Goal: Check status: Check status

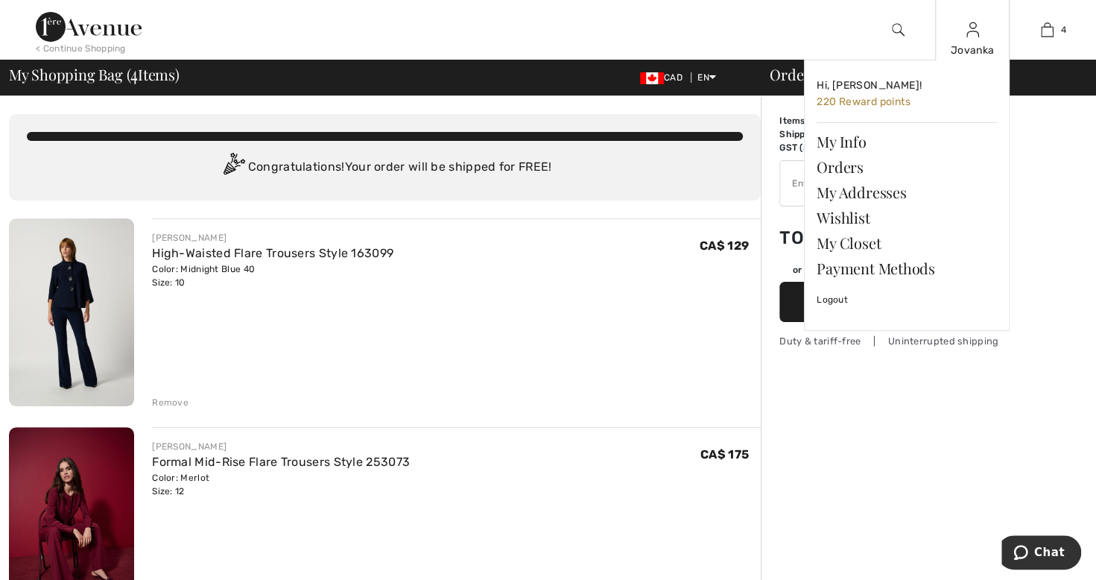
click at [973, 38] on img at bounding box center [973, 30] width 13 height 18
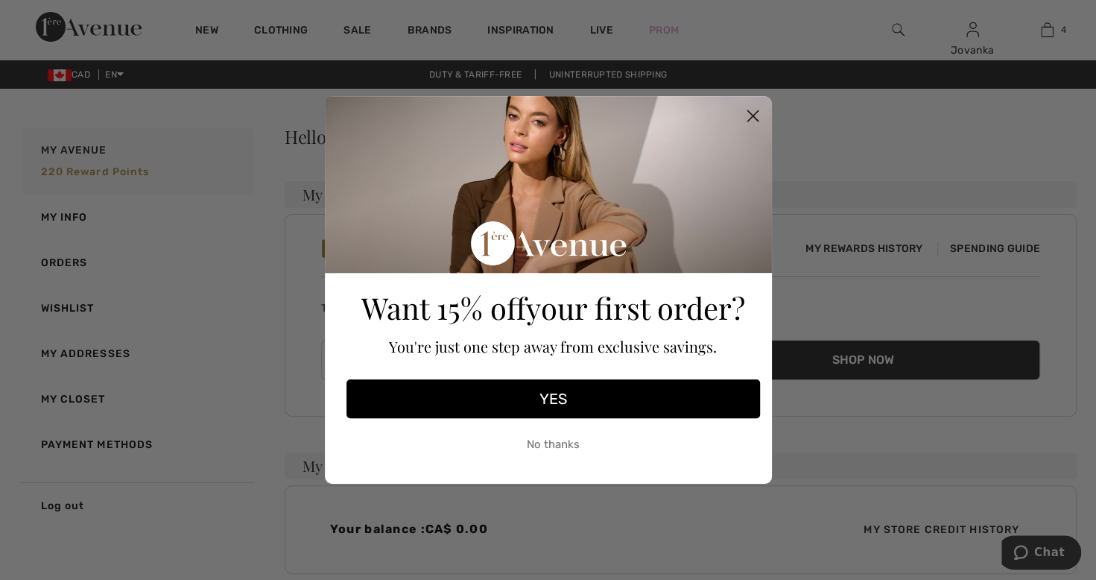
click at [760, 118] on circle "Close dialog" at bounding box center [752, 116] width 25 height 25
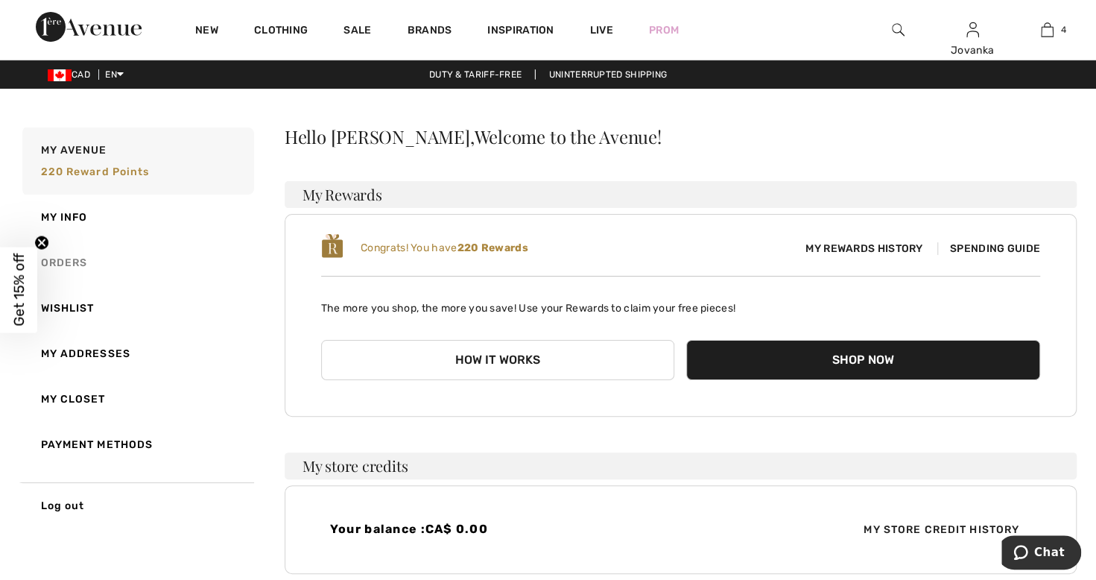
click at [71, 261] on link "Orders" at bounding box center [136, 262] width 235 height 45
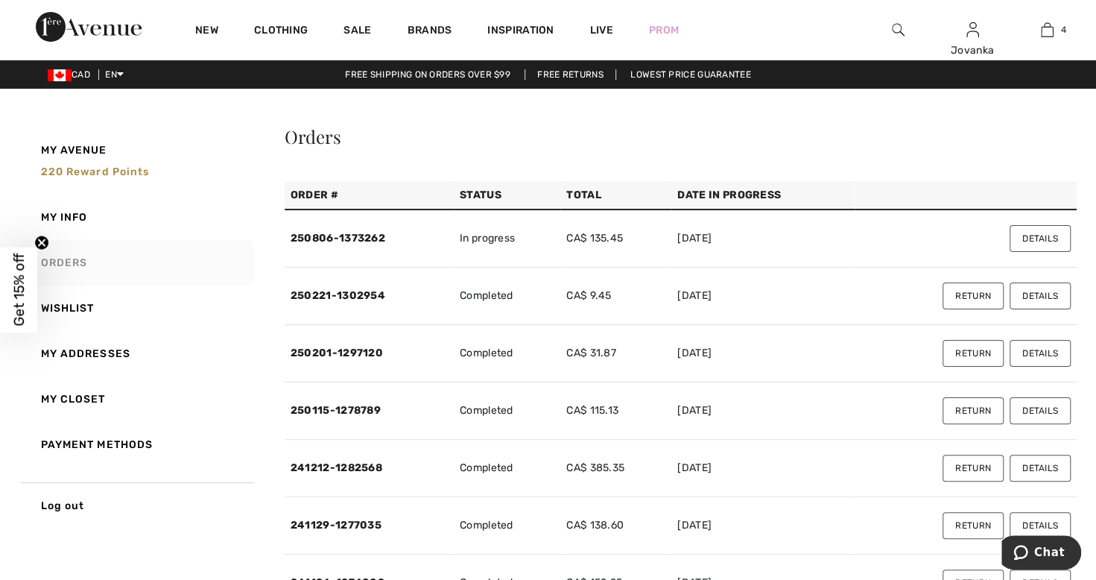
click at [1035, 239] on button "Details" at bounding box center [1040, 238] width 61 height 27
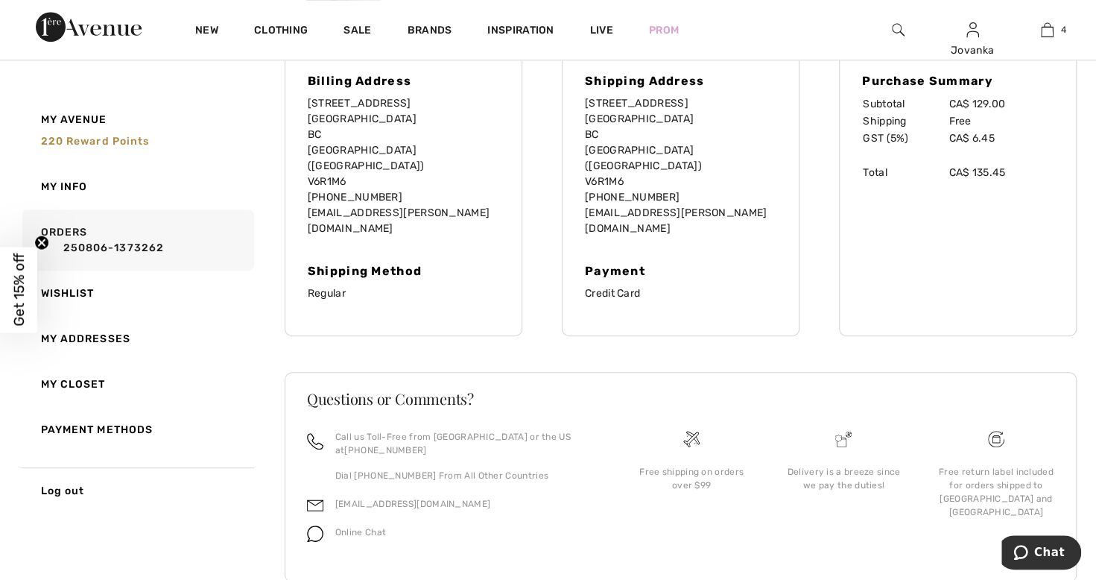
scroll to position [419, 0]
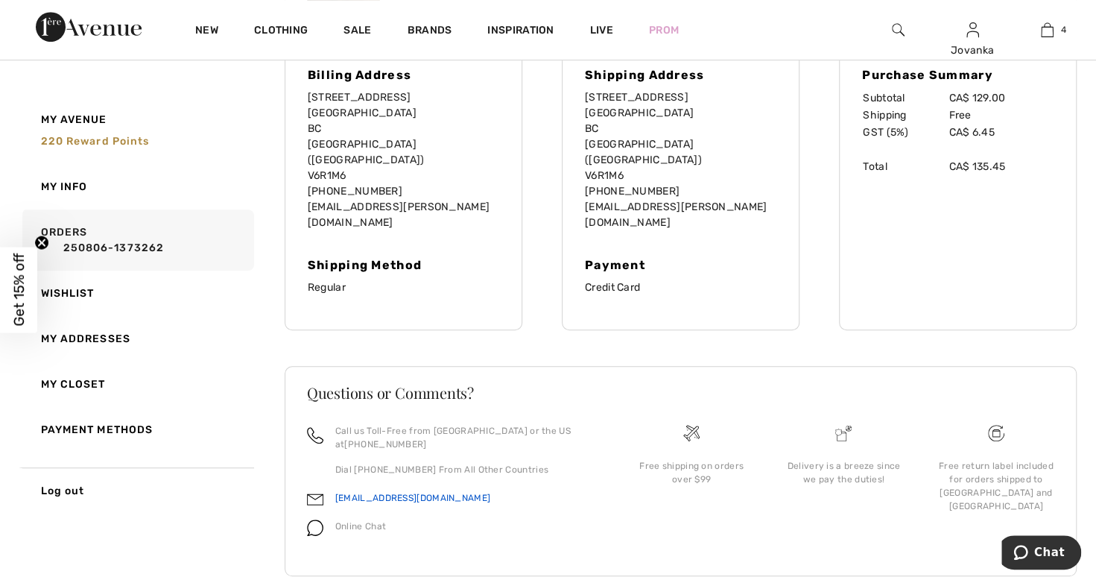
click at [364, 493] on link "[EMAIL_ADDRESS][DOMAIN_NAME]" at bounding box center [412, 498] width 155 height 10
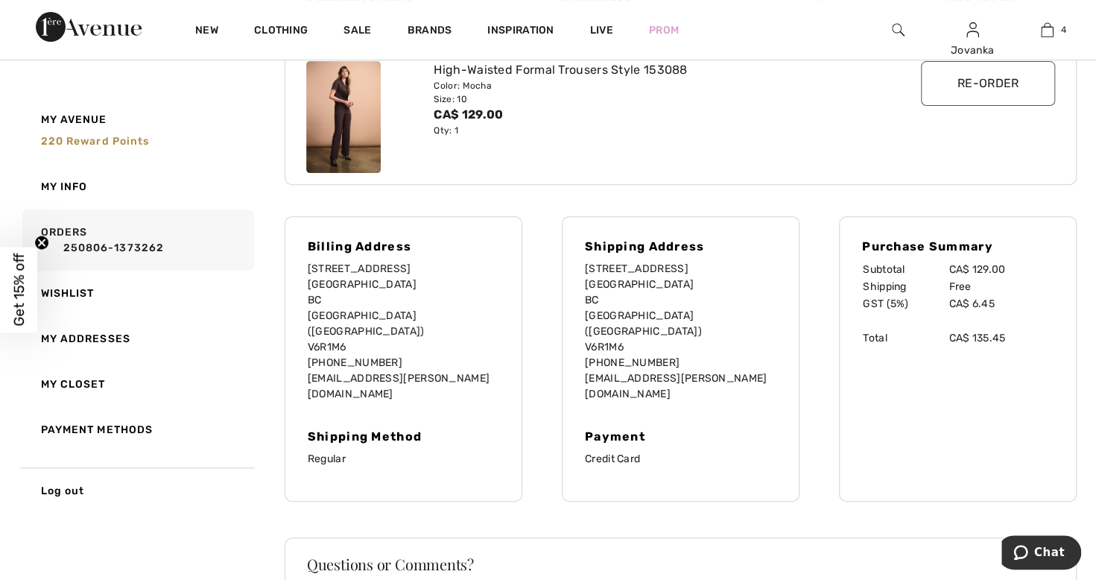
scroll to position [0, 0]
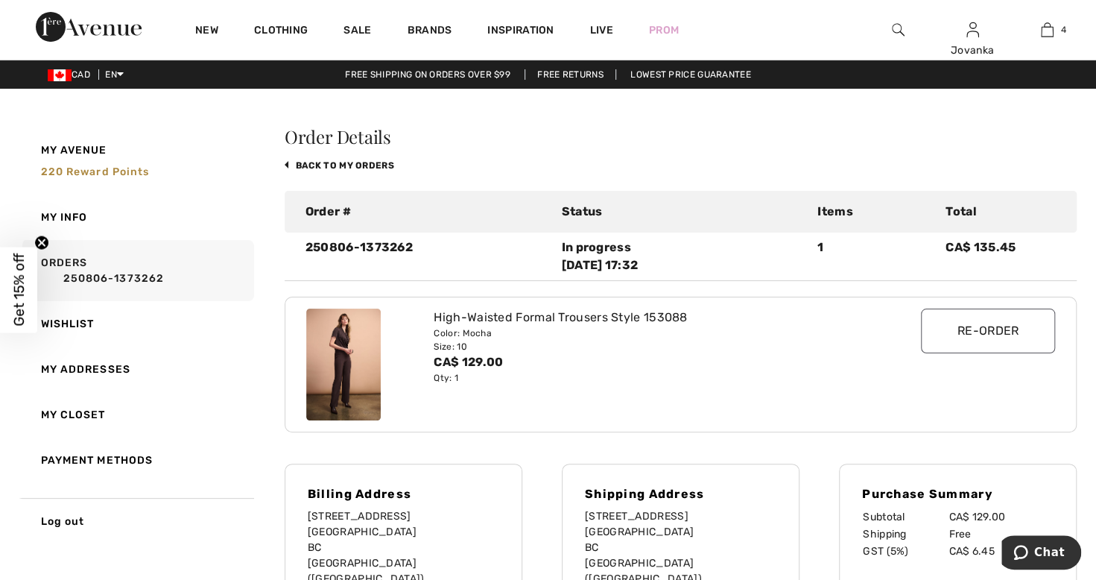
click at [283, 353] on div "Order Details back to My Orders Order # Status Items Total 250806-1373262 In pr…" at bounding box center [680, 579] width 795 height 905
drag, startPoint x: 303, startPoint y: 242, endPoint x: 440, endPoint y: 239, distance: 137.9
click at [440, 239] on div "250806-1373262" at bounding box center [425, 257] width 256 height 36
drag, startPoint x: 440, startPoint y: 239, endPoint x: 393, endPoint y: 249, distance: 48.7
copy div "250806-1373262"
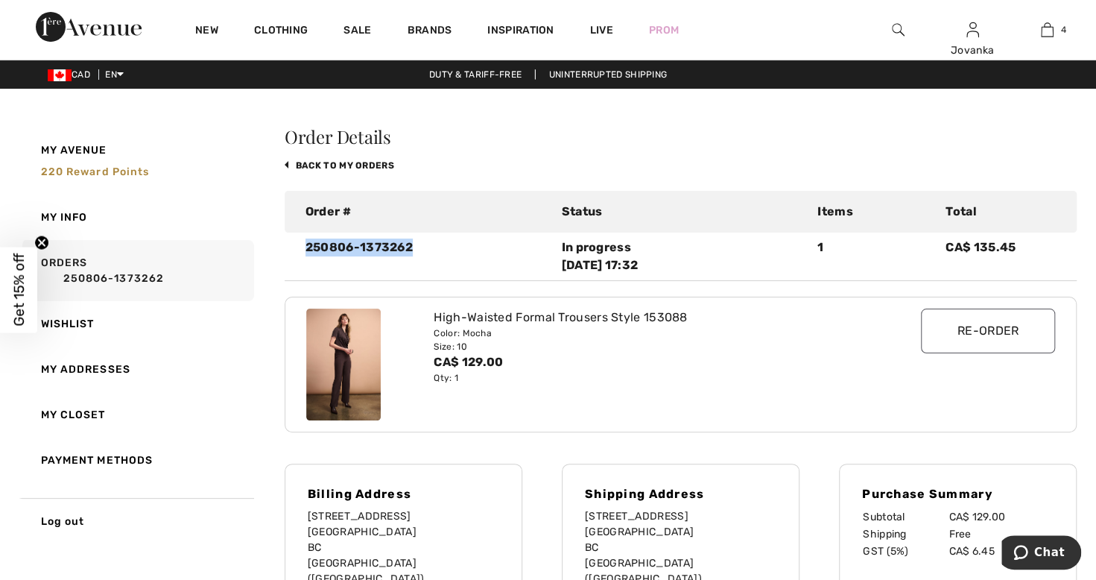
click at [334, 247] on div "250806-1373262" at bounding box center [425, 257] width 256 height 36
click at [272, 395] on div "My Avenue 220 Reward points My Info Orders 250806-1373262 Wishlist My Addresses…" at bounding box center [149, 335] width 261 height 417
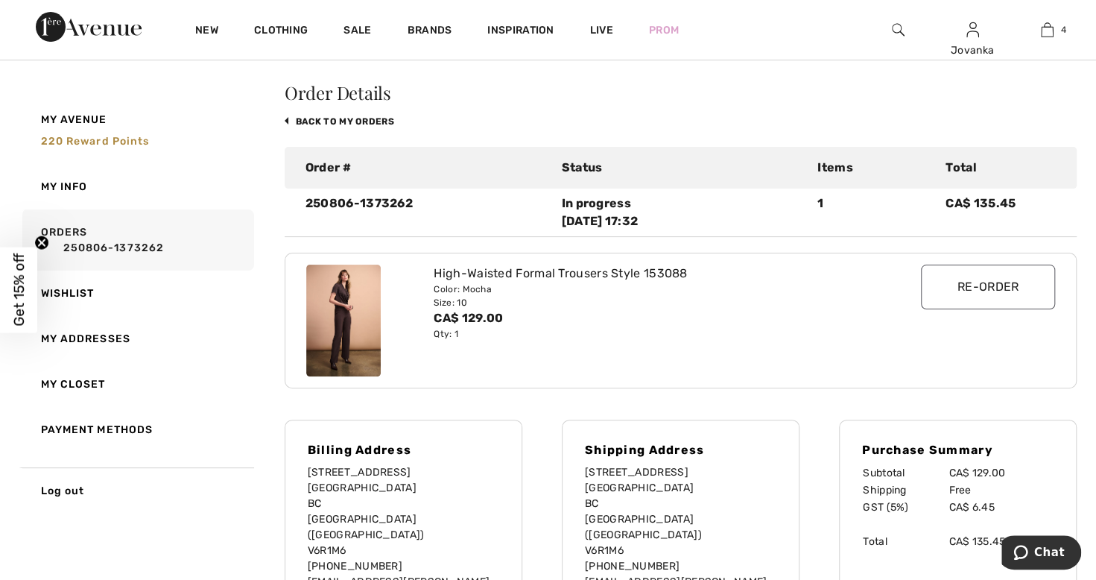
scroll to position [43, 0]
